Goal: Feedback & Contribution: Submit feedback/report problem

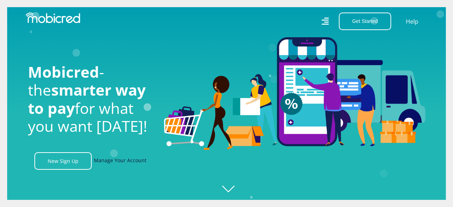
click at [117, 161] on link "Manage Your Account" at bounding box center [120, 161] width 53 height 18
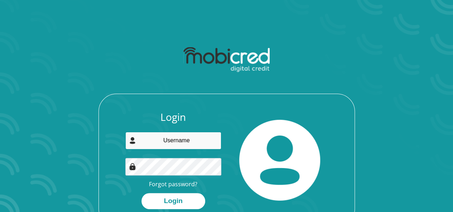
click at [186, 142] on input "email" at bounding box center [173, 141] width 96 height 18
type input "shudufhadzo.mudau1@gmail.com"
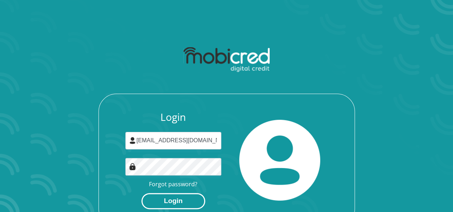
click at [185, 199] on button "Login" at bounding box center [173, 201] width 64 height 16
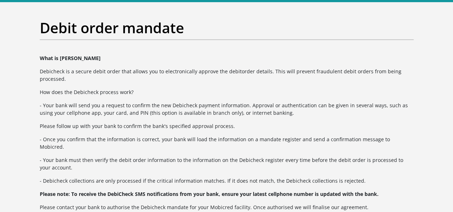
scroll to position [7, 0]
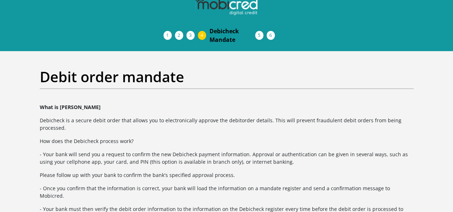
click at [0, 0] on span "Curata Authentication" at bounding box center [0, 0] width 0 height 0
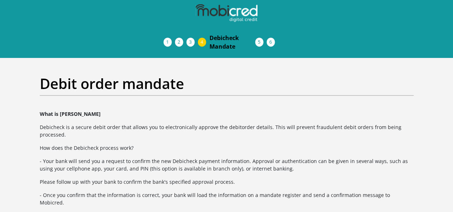
click at [0, 0] on span "Curata Authentication" at bounding box center [0, 0] width 0 height 0
click at [334, 75] on h2 "Debit order mandate" at bounding box center [226, 83] width 373 height 17
click at [0, 0] on img at bounding box center [0, 0] width 0 height 0
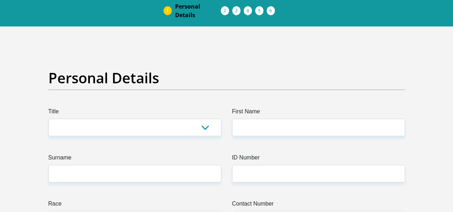
scroll to position [72, 0]
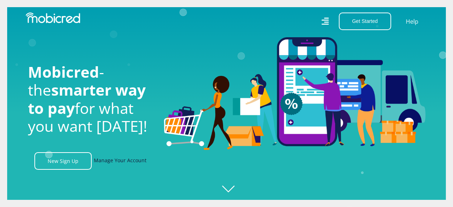
click at [128, 160] on link "Manage Your Account" at bounding box center [120, 161] width 53 height 18
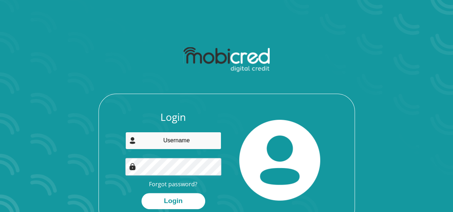
click at [167, 140] on input "email" at bounding box center [173, 141] width 96 height 18
type input "shudufhadzo.mudau1@gmail.com"
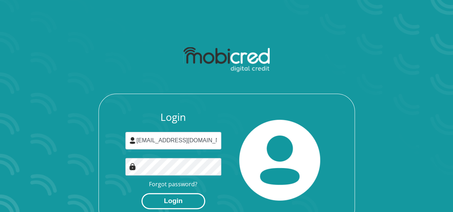
click at [184, 199] on button "Login" at bounding box center [173, 201] width 64 height 16
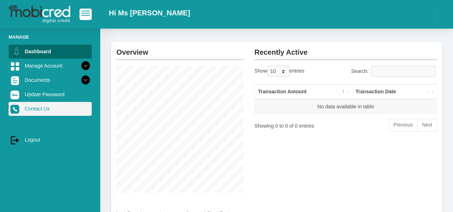
scroll to position [24, 0]
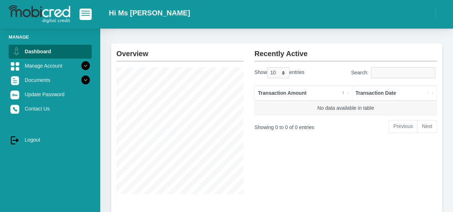
click at [283, 94] on th "Transaction Amount" at bounding box center [302, 93] width 97 height 15
click at [84, 15] on span "button" at bounding box center [85, 13] width 9 height 5
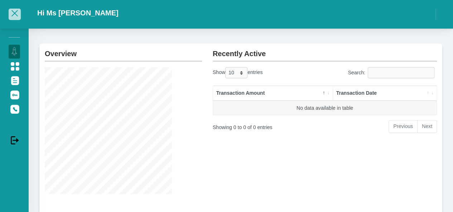
click at [19, 16] on button "button" at bounding box center [15, 14] width 12 height 11
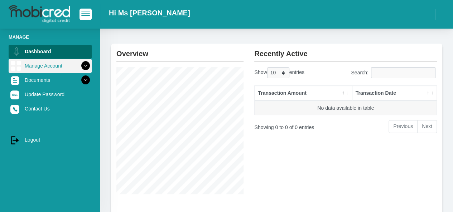
click at [19, 68] on img at bounding box center [15, 65] width 11 height 11
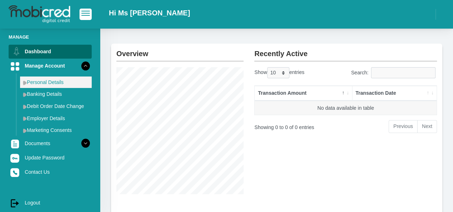
click at [48, 86] on link "Personal Details" at bounding box center [56, 82] width 72 height 11
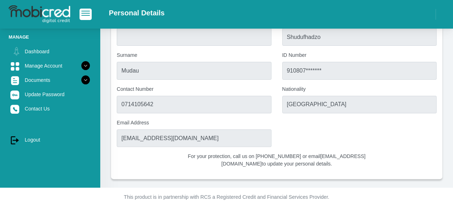
scroll to position [36, 0]
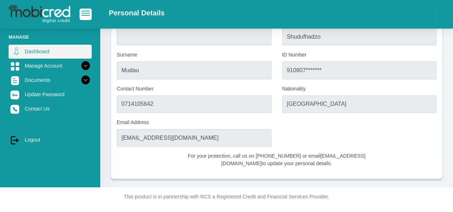
click at [34, 53] on link "Dashboard" at bounding box center [50, 52] width 83 height 14
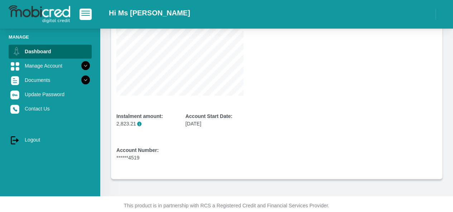
scroll to position [132, 0]
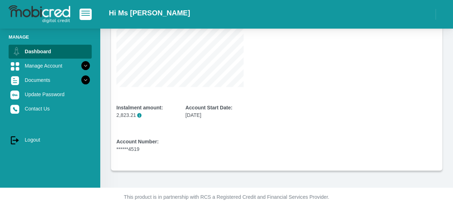
click at [218, 197] on p "This product is in partnership with RCS a Registered Credit and Financial Servi…" at bounding box center [226, 198] width 397 height 8
click at [42, 15] on img at bounding box center [40, 14] width 62 height 18
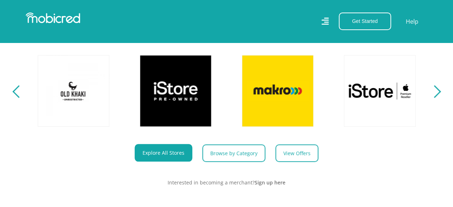
scroll to position [250, 0]
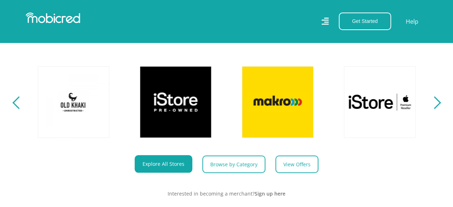
click at [433, 116] on section "Explore One Account. Infinite Possibilities. Unlock the possibilities of online…" at bounding box center [226, 88] width 453 height 264
click at [436, 109] on div "Next" at bounding box center [434, 102] width 13 height 13
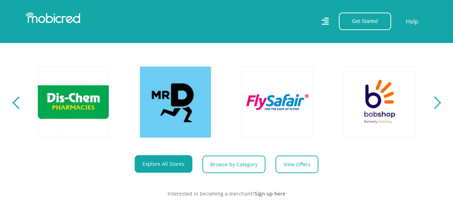
click at [436, 109] on div "Next" at bounding box center [434, 102] width 13 height 13
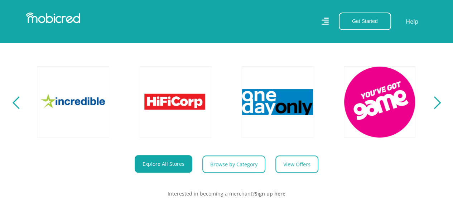
click at [436, 109] on div "Next" at bounding box center [434, 102] width 13 height 13
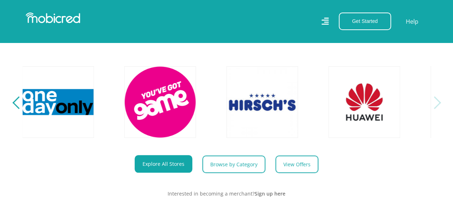
scroll to position [0, 1631]
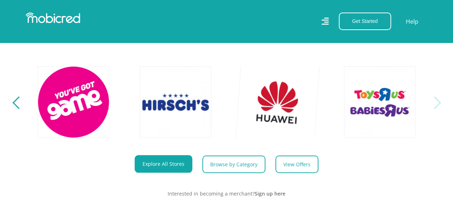
click at [293, 121] on link at bounding box center [277, 102] width 84 height 84
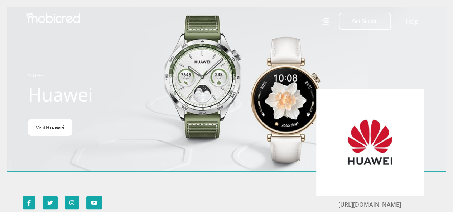
click at [53, 131] on span "Huawei" at bounding box center [55, 127] width 19 height 7
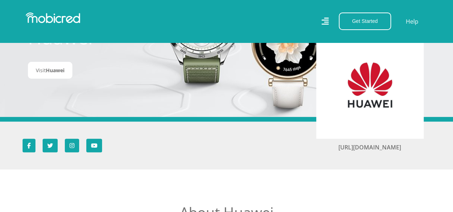
scroll to position [72, 0]
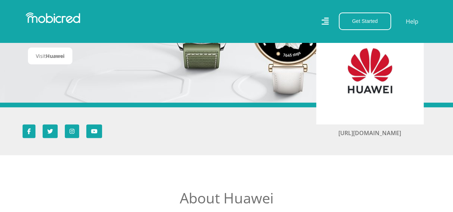
click at [360, 111] on img at bounding box center [370, 71] width 86 height 86
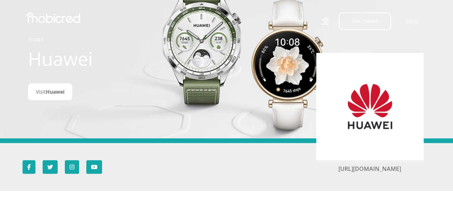
scroll to position [0, 0]
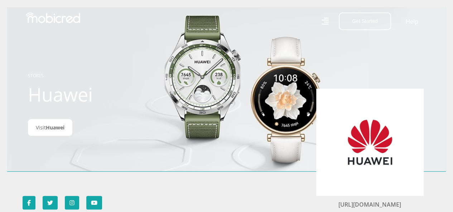
click at [372, 186] on div at bounding box center [369, 142] width 107 height 107
click at [356, 141] on img at bounding box center [370, 142] width 86 height 86
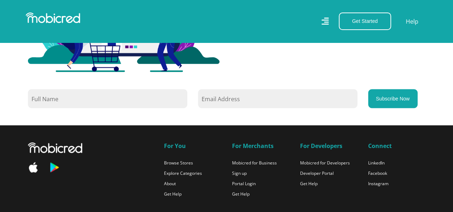
scroll to position [680, 0]
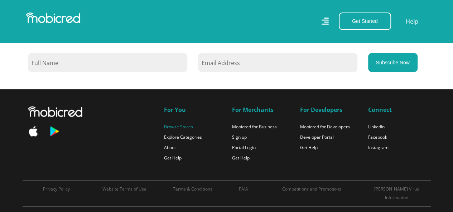
click at [185, 128] on link "Browse Stores" at bounding box center [178, 127] width 29 height 6
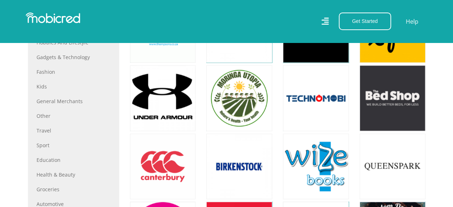
scroll to position [286, 0]
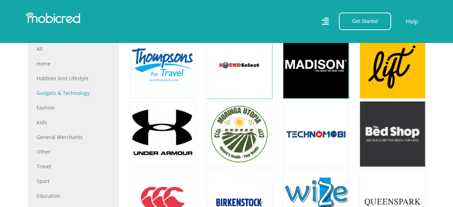
click at [74, 92] on link "Gadgets & Technology" at bounding box center [73, 93] width 74 height 8
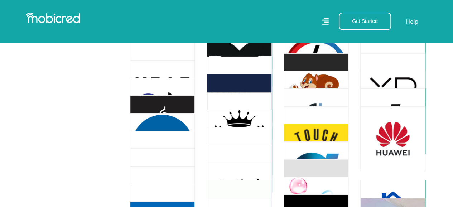
scroll to position [2504, 0]
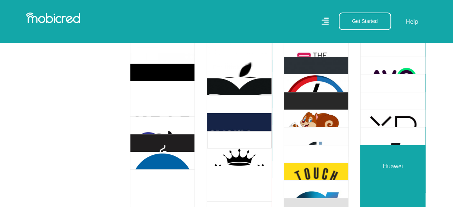
click at [391, 181] on link at bounding box center [392, 177] width 76 height 76
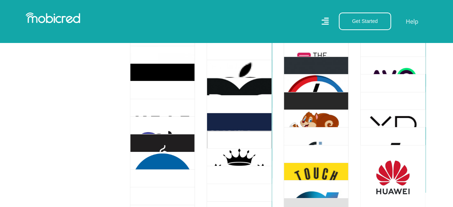
click at [328, 22] on icon at bounding box center [324, 21] width 7 height 10
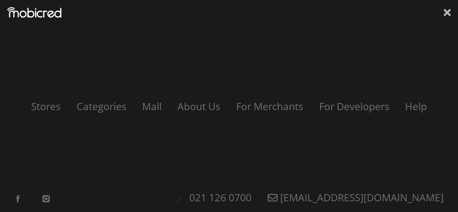
click at [446, 15] on icon at bounding box center [447, 12] width 7 height 7
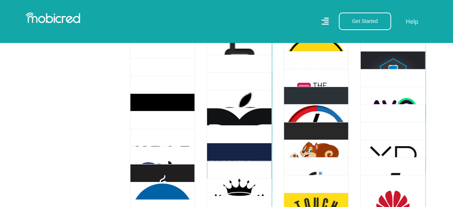
scroll to position [2468, 0]
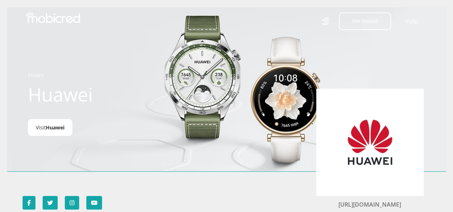
click at [53, 131] on span "Huawei" at bounding box center [55, 127] width 19 height 7
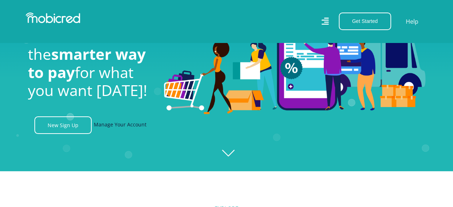
scroll to position [0, 510]
click at [123, 130] on link "Manage Your Account" at bounding box center [120, 125] width 53 height 18
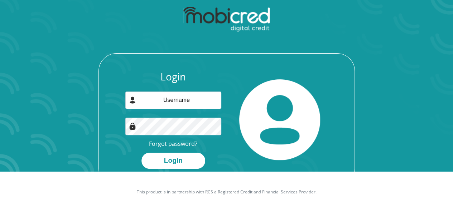
scroll to position [41, 0]
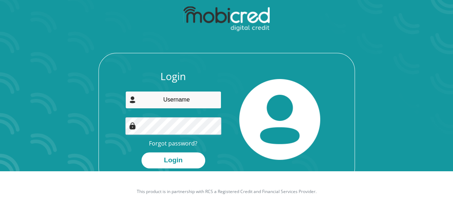
click at [163, 102] on input "email" at bounding box center [173, 100] width 96 height 18
type input "shudufhadzo.mudau1@gmail.com"
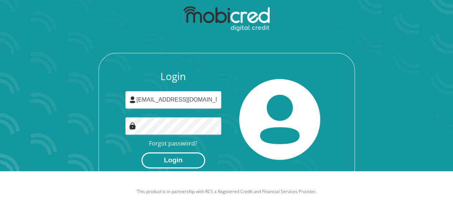
click at [177, 158] on button "Login" at bounding box center [173, 160] width 64 height 16
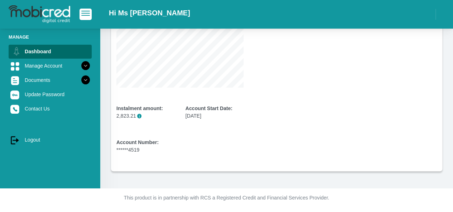
scroll to position [132, 0]
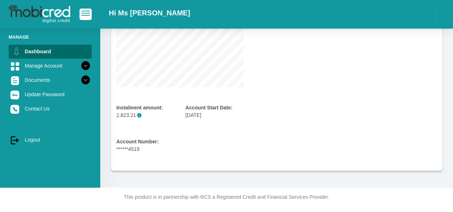
click at [138, 151] on div "Account Number: ******4519" at bounding box center [145, 145] width 58 height 15
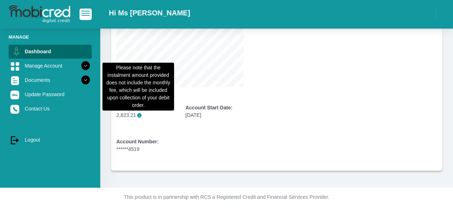
click at [137, 115] on span "i" at bounding box center [139, 115] width 5 height 5
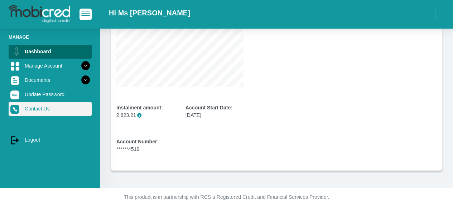
click at [47, 108] on link "Contact Us" at bounding box center [50, 109] width 83 height 14
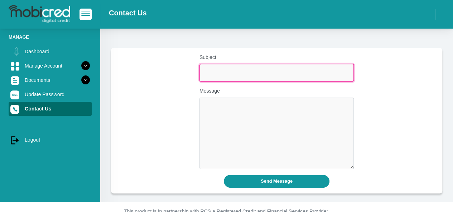
click at [213, 73] on input "Subject" at bounding box center [276, 73] width 155 height 18
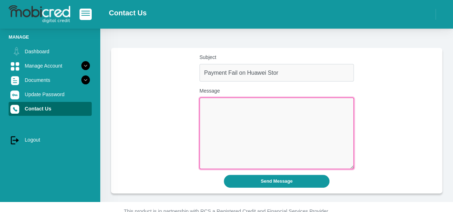
click at [228, 113] on textarea "Message" at bounding box center [276, 134] width 155 height 72
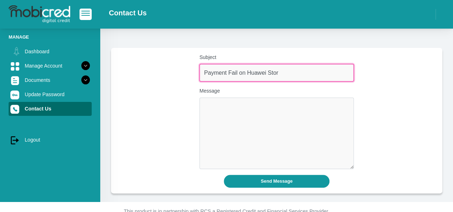
click at [277, 73] on input "Payment Fail on Huawei Stor" at bounding box center [276, 73] width 155 height 18
type input "Payment Fail on Huawei Store"
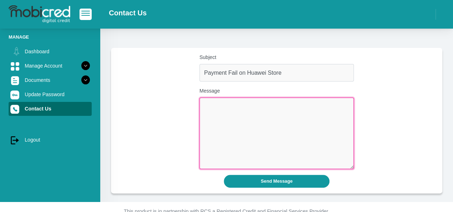
click at [247, 115] on textarea "Message" at bounding box center [276, 134] width 155 height 72
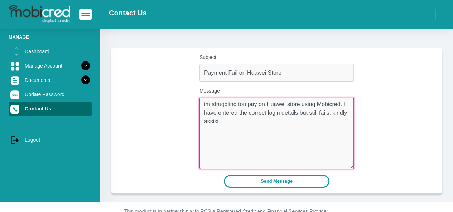
type textarea "im struggling tompay on Huawei store using Mobicred. I have entered the correct…"
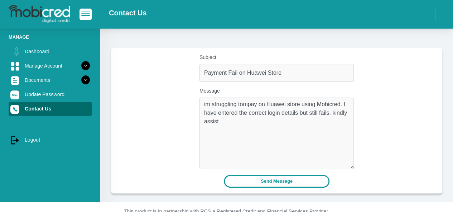
click at [278, 182] on button "Send Message" at bounding box center [277, 181] width 106 height 13
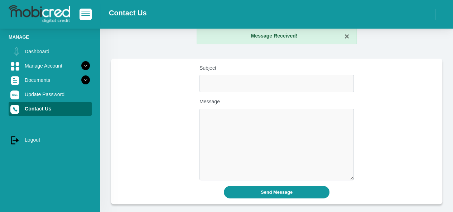
scroll to position [1, 0]
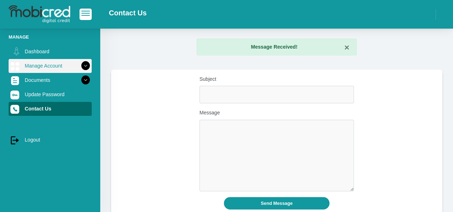
click at [41, 68] on link "Manage Account" at bounding box center [50, 66] width 83 height 14
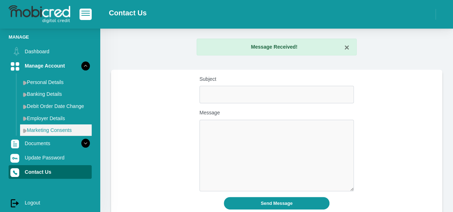
click at [51, 131] on link "Marketing Consents" at bounding box center [56, 129] width 72 height 11
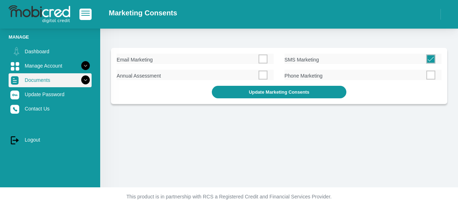
click at [64, 81] on link "Documents" at bounding box center [50, 80] width 83 height 14
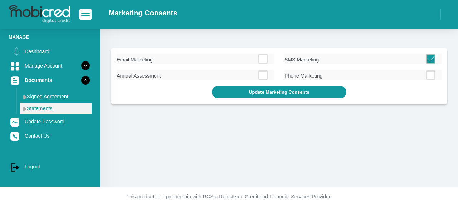
click at [52, 108] on link "Statements" at bounding box center [56, 108] width 72 height 11
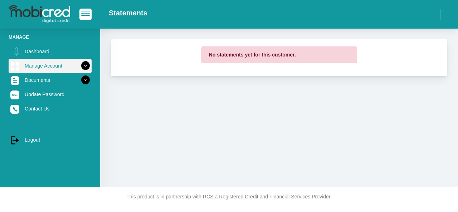
click at [79, 67] on icon at bounding box center [85, 66] width 12 height 12
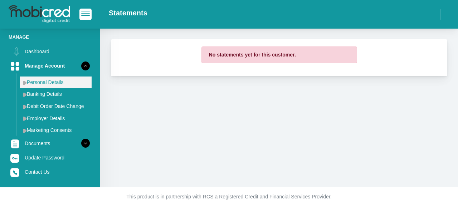
click at [53, 84] on link "Personal Details" at bounding box center [56, 82] width 72 height 11
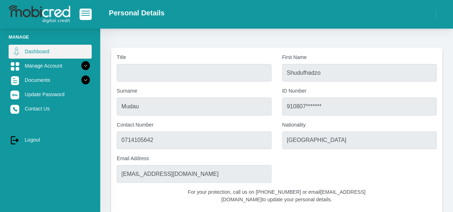
click at [45, 53] on link "Dashboard" at bounding box center [50, 52] width 83 height 14
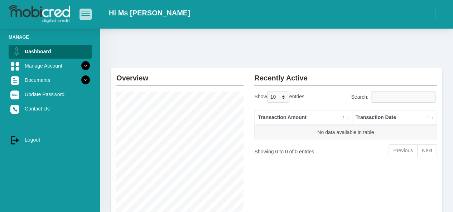
click at [87, 15] on span "button" at bounding box center [85, 13] width 9 height 5
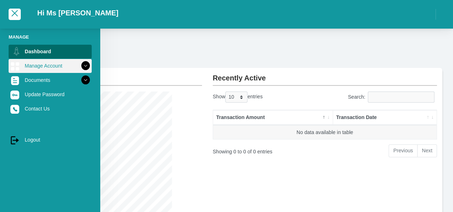
click at [36, 68] on link "Manage Account" at bounding box center [50, 66] width 83 height 14
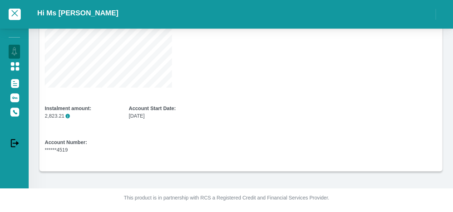
scroll to position [132, 0]
click at [69, 116] on p "2,823.21 i" at bounding box center [81, 116] width 73 height 8
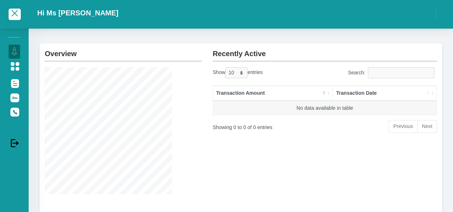
scroll to position [0, 0]
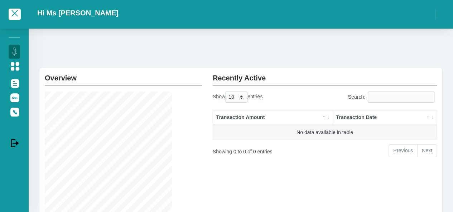
click at [21, 16] on div at bounding box center [14, 14] width 29 height 21
click at [15, 13] on span "button" at bounding box center [14, 13] width 6 height 6
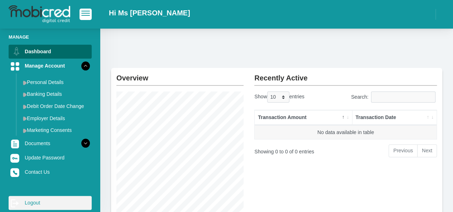
click at [23, 202] on link "log out Logout" at bounding box center [50, 203] width 83 height 14
